Goal: Task Accomplishment & Management: Manage account settings

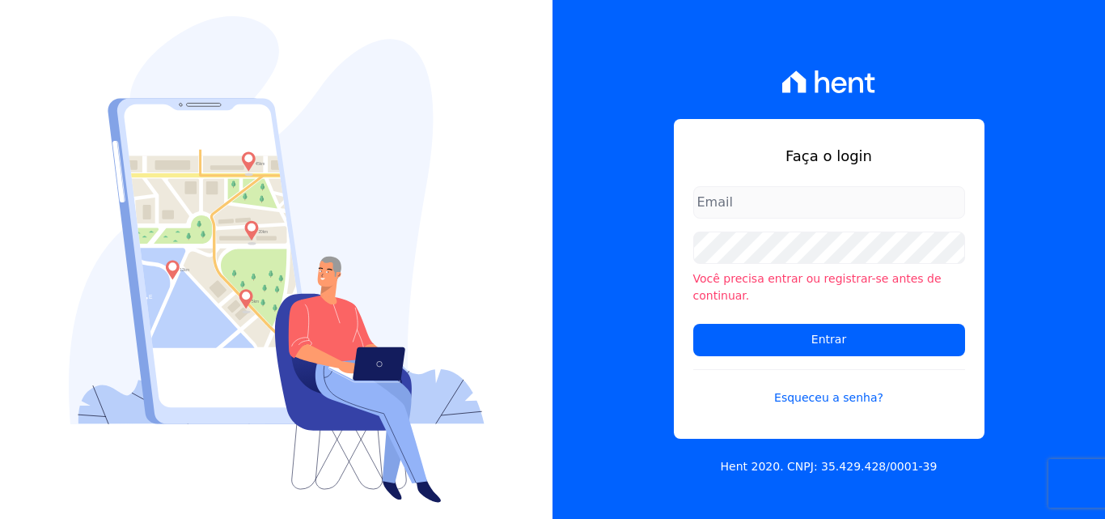
type input "[EMAIL_ADDRESS][DOMAIN_NAME]"
click at [885, 205] on input "[EMAIL_ADDRESS][DOMAIN_NAME]" at bounding box center [830, 202] width 272 height 32
click at [929, 209] on input "[EMAIL_ADDRESS][DOMAIN_NAME]" at bounding box center [830, 202] width 272 height 32
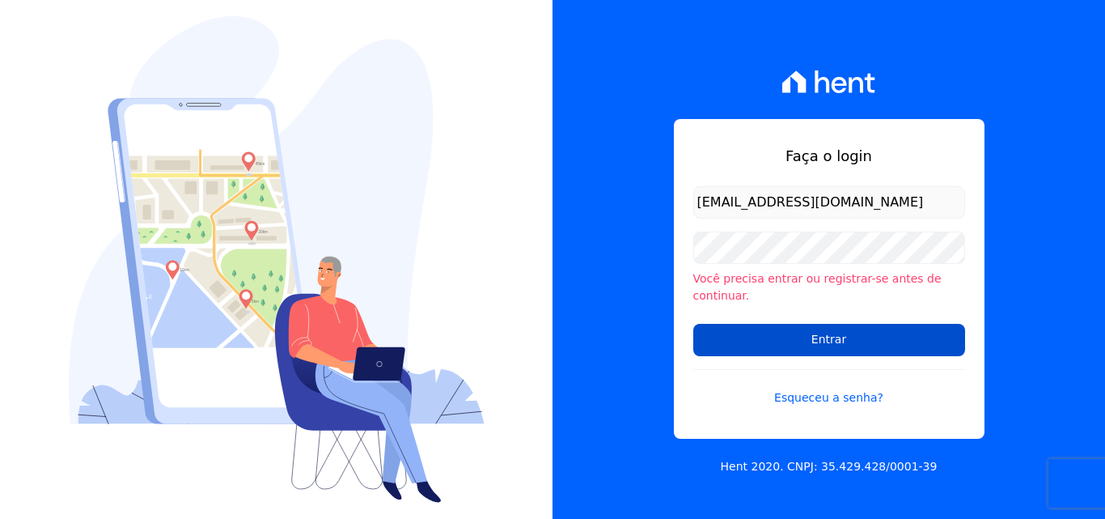
click at [893, 331] on input "Entrar" at bounding box center [830, 340] width 272 height 32
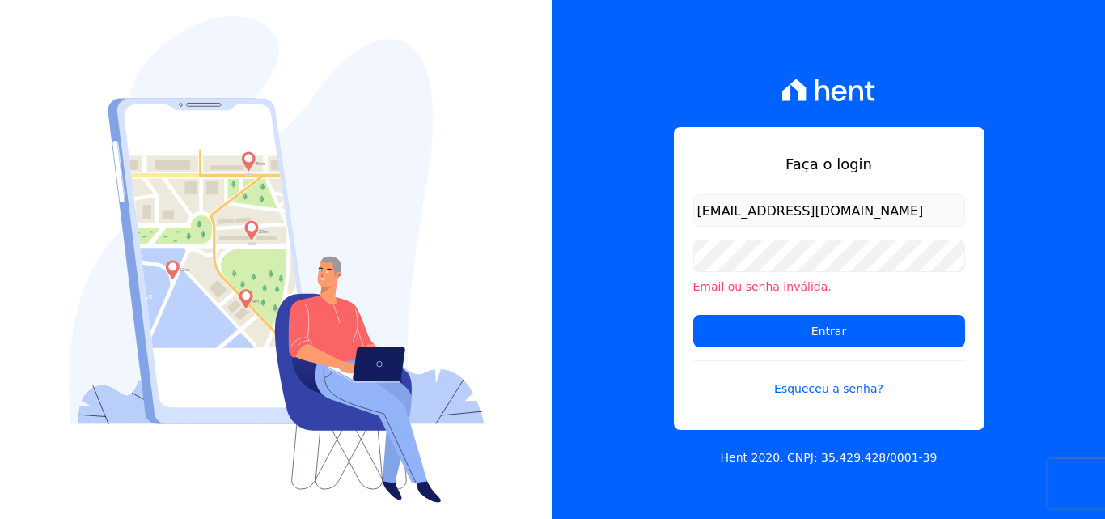
click at [873, 218] on input "[EMAIL_ADDRESS][DOMAIN_NAME]" at bounding box center [830, 210] width 272 height 32
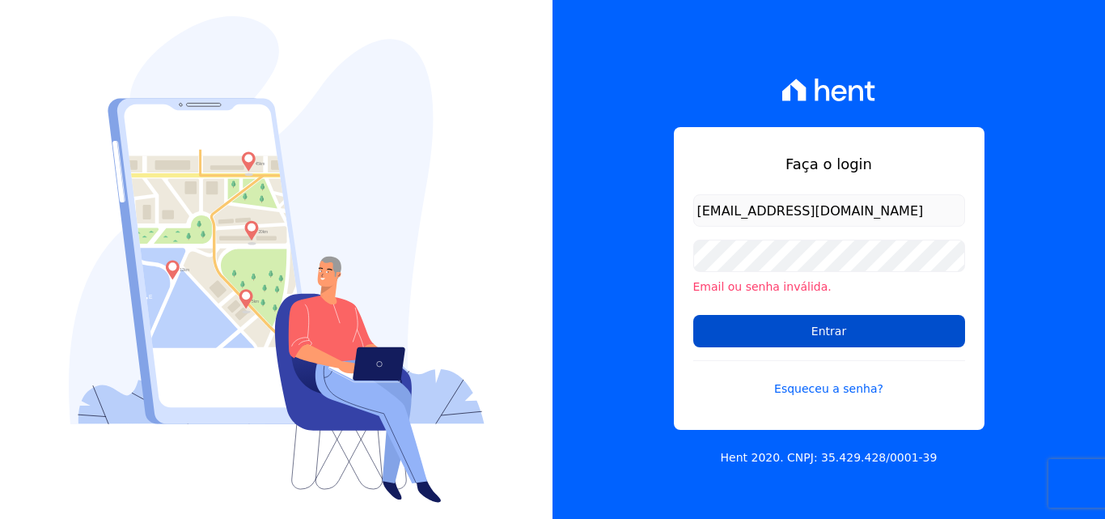
click at [855, 332] on input "Entrar" at bounding box center [830, 331] width 272 height 32
